Goal: Task Accomplishment & Management: Manage account settings

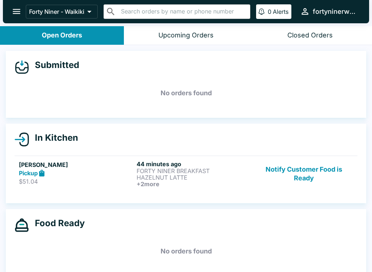
click at [287, 183] on button "Notify Customer Food is Ready" at bounding box center [304, 173] width 98 height 27
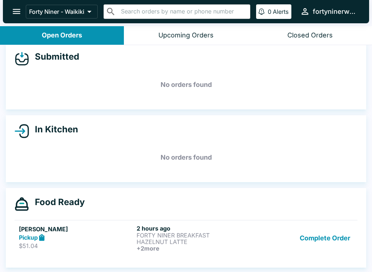
scroll to position [8, 0]
click at [17, 16] on icon "open drawer" at bounding box center [17, 12] width 10 height 10
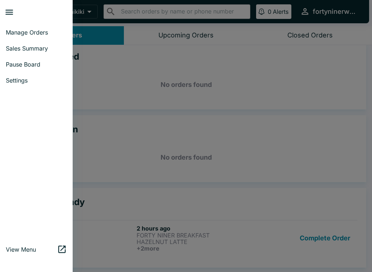
click at [38, 66] on span "Pause Board" at bounding box center [36, 64] width 61 height 7
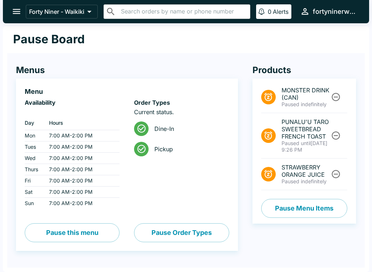
click at [311, 128] on span "PUNALU'U TARO SWEETBREAD FRENCH TOAST" at bounding box center [305, 129] width 48 height 22
click at [307, 133] on span "PUNALU'U TARO SWEETBREAD FRENCH TOAST" at bounding box center [305, 129] width 48 height 22
click at [349, 131] on div "MONSTER DRINK (CAN) Paused indefinitely PUNALU'U TARO SWEETBREAD FRENCH TOAST P…" at bounding box center [304, 150] width 104 height 145
click at [338, 132] on icon "Unpause" at bounding box center [336, 135] width 10 height 10
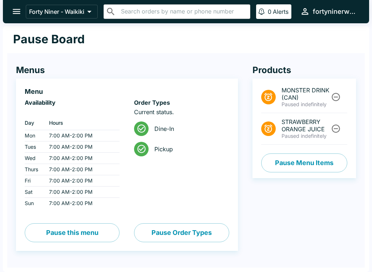
click at [12, 19] on button "open drawer" at bounding box center [16, 11] width 19 height 19
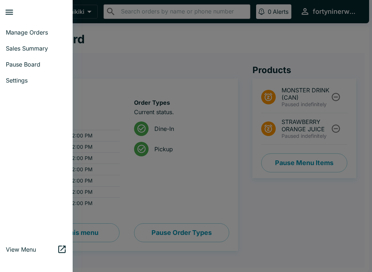
click at [29, 52] on link "Sales Summary" at bounding box center [36, 48] width 73 height 16
select select "03:00"
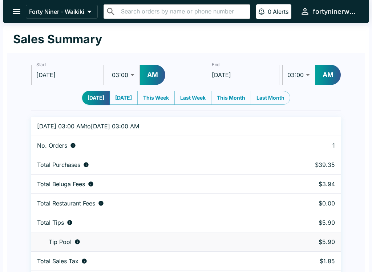
click at [15, 9] on icon "open drawer" at bounding box center [17, 12] width 10 height 10
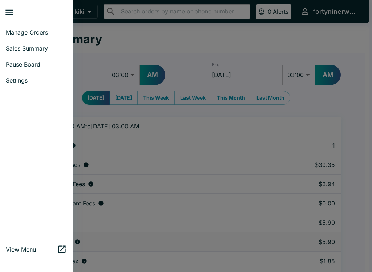
click at [18, 32] on span "Manage Orders" at bounding box center [36, 32] width 61 height 7
